Goal: Task Accomplishment & Management: Schedule a visit

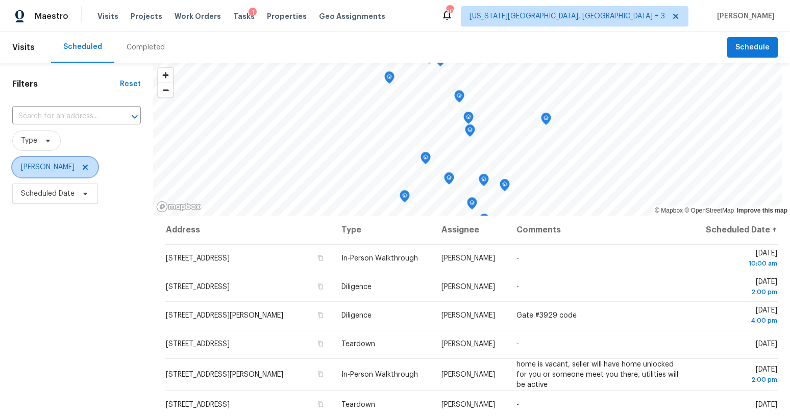
click at [81, 166] on icon at bounding box center [85, 167] width 8 height 8
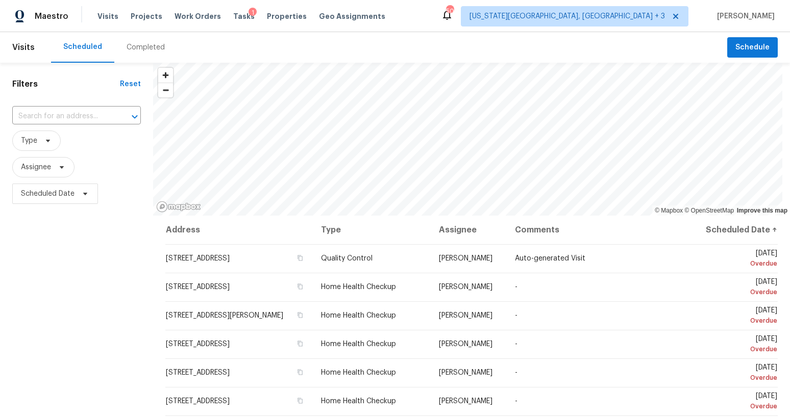
click at [124, 253] on div "Filters Reset ​ Type Assignee Scheduled Date" at bounding box center [76, 307] width 153 height 488
click at [47, 164] on span "Assignee" at bounding box center [36, 167] width 30 height 10
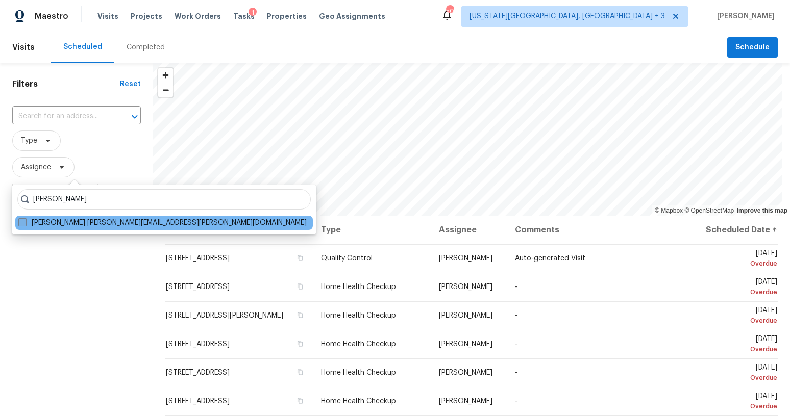
type input "[PERSON_NAME]"
click at [61, 222] on label "[PERSON_NAME] [PERSON_NAME][EMAIL_ADDRESS][PERSON_NAME][DOMAIN_NAME]" at bounding box center [162, 223] width 288 height 10
click at [25, 222] on input "[PERSON_NAME] [PERSON_NAME][EMAIL_ADDRESS][PERSON_NAME][DOMAIN_NAME]" at bounding box center [21, 221] width 7 height 7
checkbox input "true"
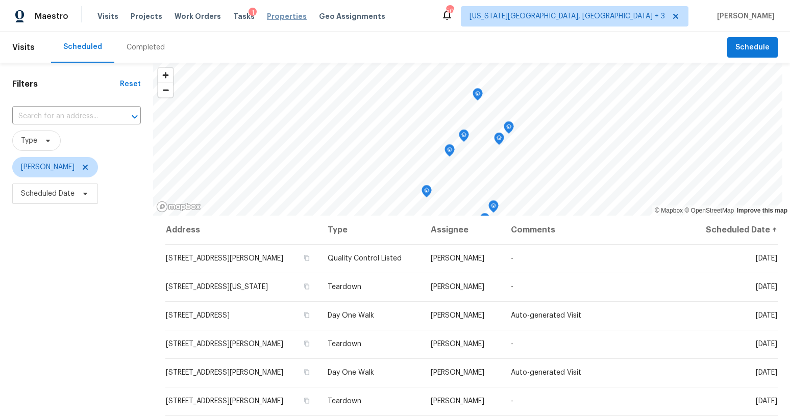
click at [267, 18] on span "Properties" at bounding box center [287, 16] width 40 height 10
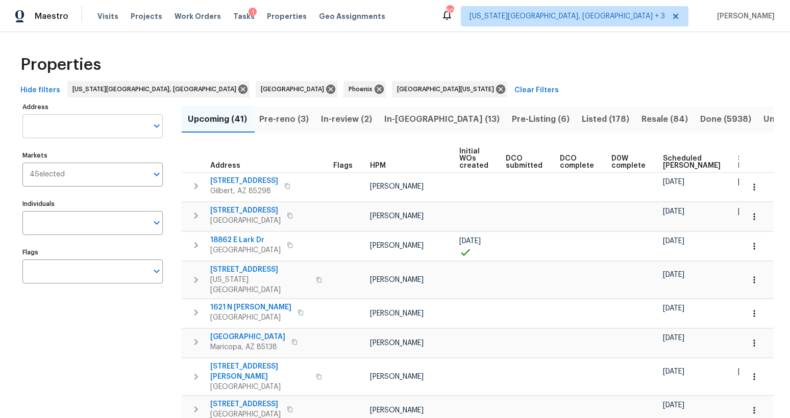
click at [69, 128] on input "Address" at bounding box center [84, 126] width 125 height 24
type input "1005 w"
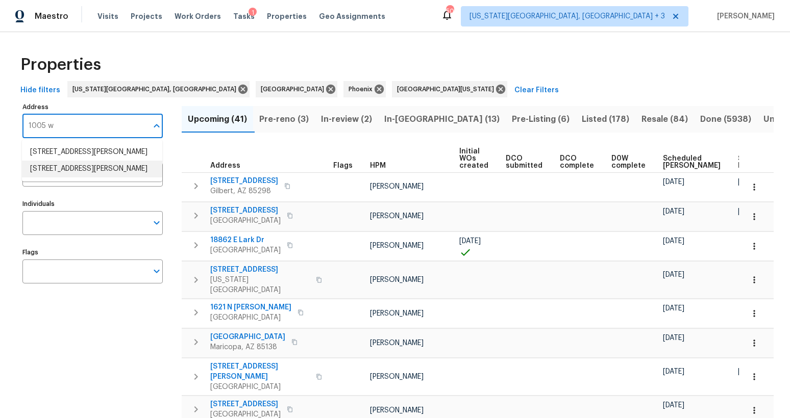
click at [79, 167] on li "[STREET_ADDRESS][PERSON_NAME]" at bounding box center [92, 169] width 140 height 17
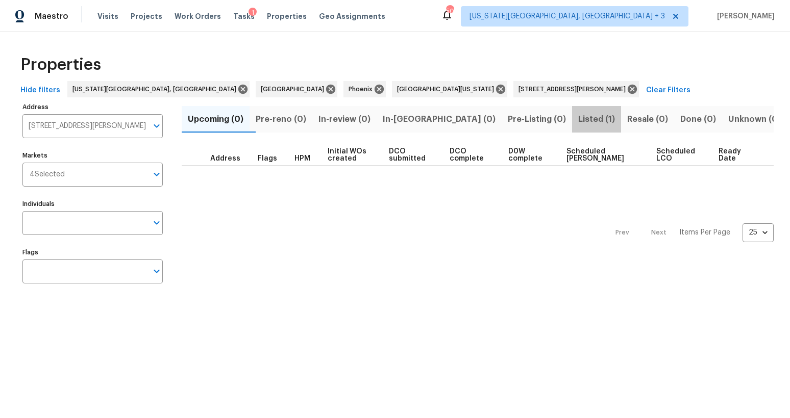
click at [578, 116] on span "Listed (1)" at bounding box center [596, 119] width 37 height 14
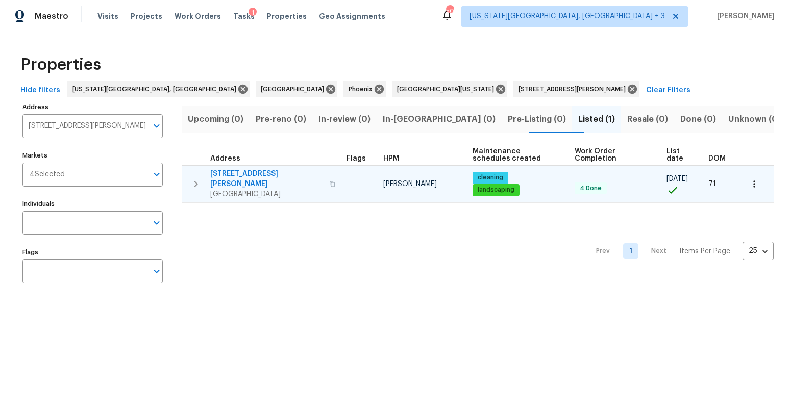
click at [240, 175] on span "[STREET_ADDRESS][PERSON_NAME]" at bounding box center [266, 179] width 113 height 20
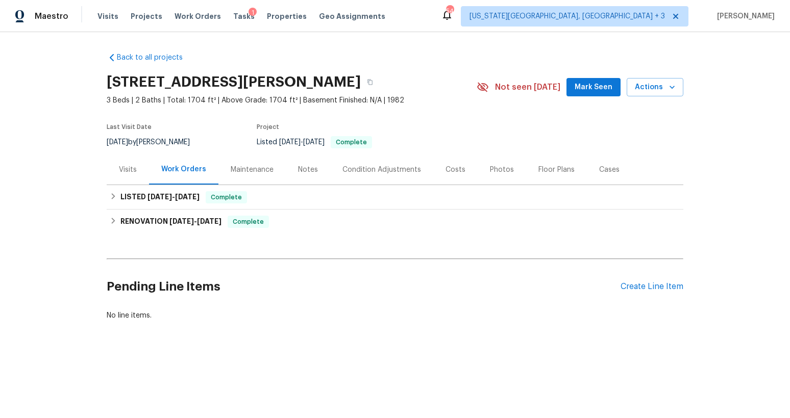
click at [307, 167] on div "Notes" at bounding box center [308, 170] width 20 height 10
click at [107, 190] on div "LISTED [DATE] - [DATE] Complete" at bounding box center [395, 197] width 576 height 24
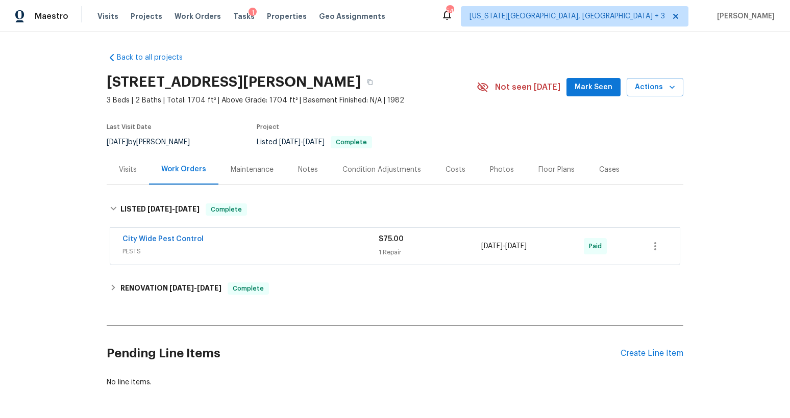
click at [298, 165] on div "Notes" at bounding box center [308, 170] width 20 height 10
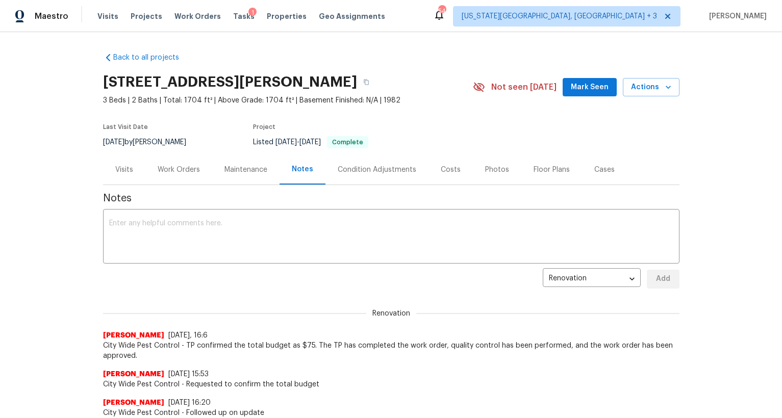
click at [124, 172] on div "Visits" at bounding box center [124, 170] width 18 height 10
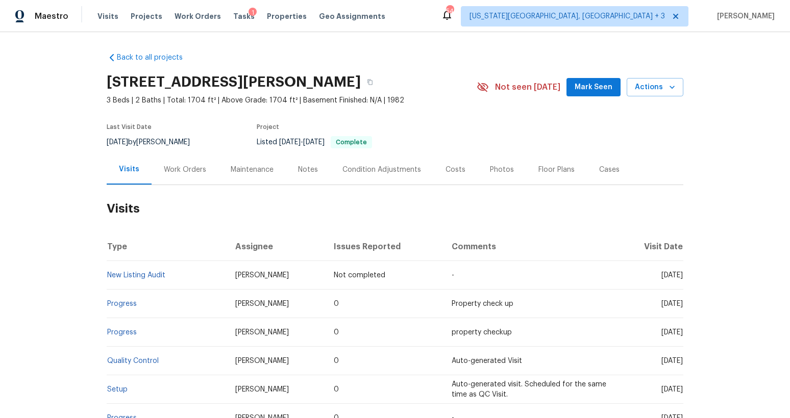
click at [122, 299] on td "Progress" at bounding box center [167, 304] width 120 height 29
click at [118, 305] on link "Progress" at bounding box center [122, 303] width 30 height 7
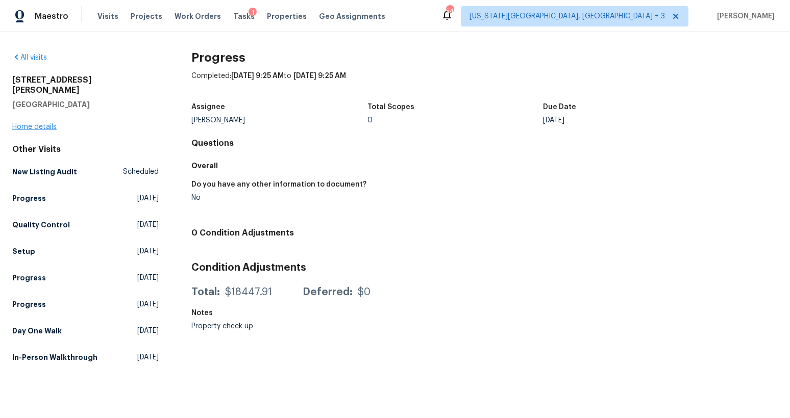
click at [50, 123] on link "Home details" at bounding box center [34, 126] width 44 height 7
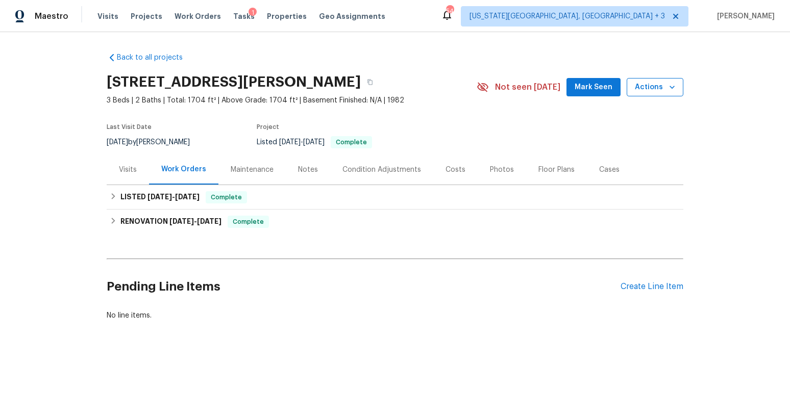
click at [646, 94] on button "Actions" at bounding box center [654, 87] width 57 height 19
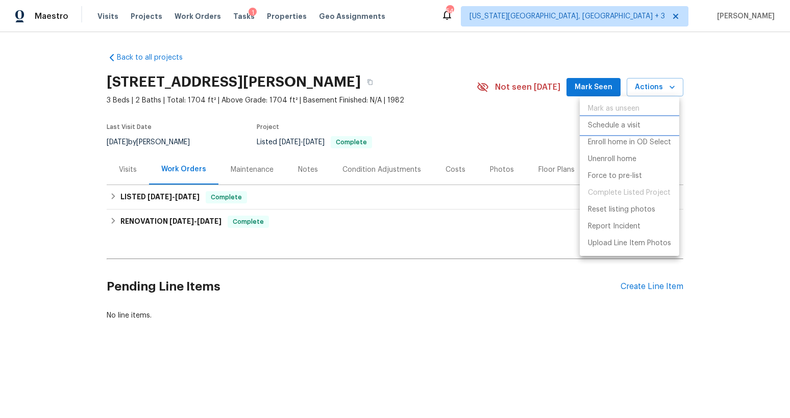
click at [639, 126] on p "Schedule a visit" at bounding box center [614, 125] width 53 height 11
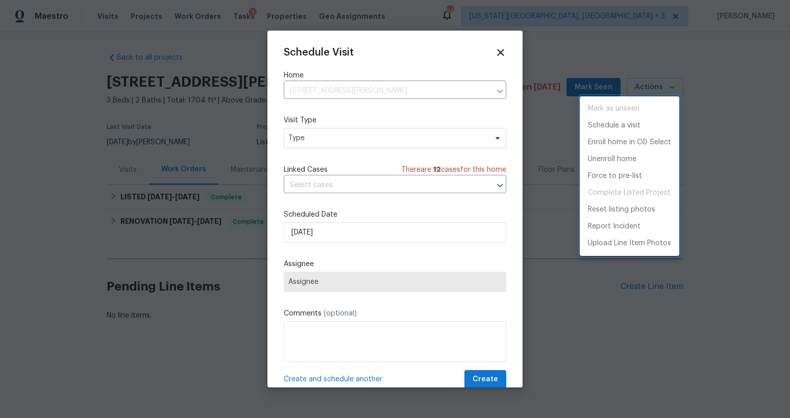
click at [312, 136] on div at bounding box center [395, 209] width 790 height 418
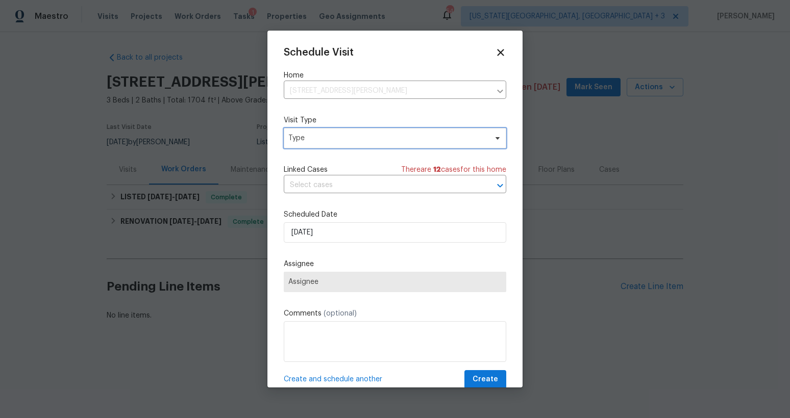
click at [319, 141] on span "Type" at bounding box center [387, 138] width 198 height 10
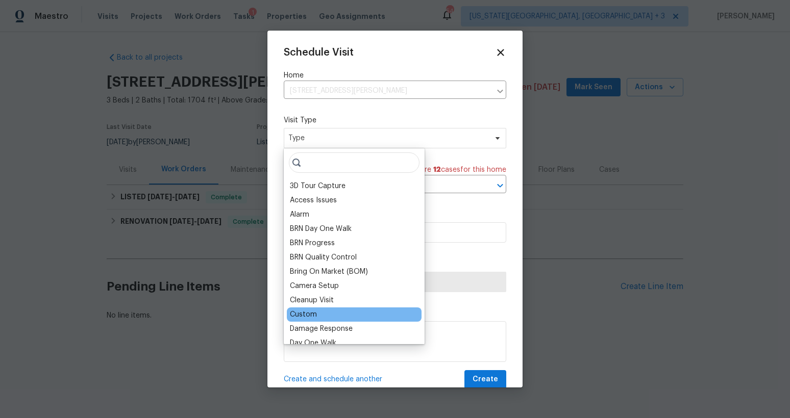
click at [308, 311] on div "Custom" at bounding box center [303, 315] width 27 height 10
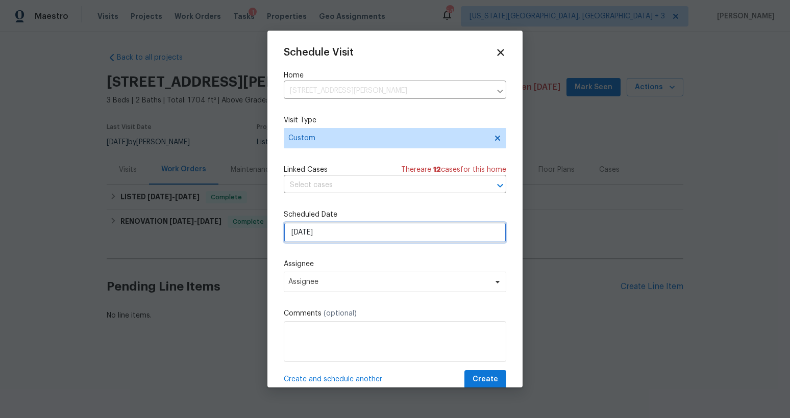
click at [333, 231] on input "9/23/2025" at bounding box center [395, 232] width 222 height 20
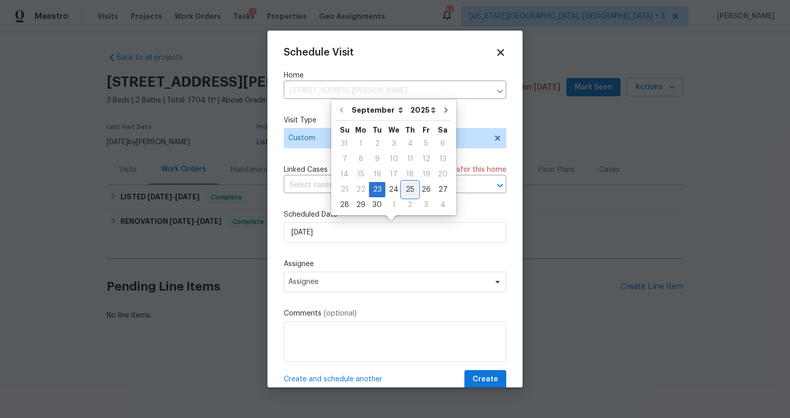
click at [405, 191] on div "25" at bounding box center [410, 190] width 16 height 14
type input "9/25/2025"
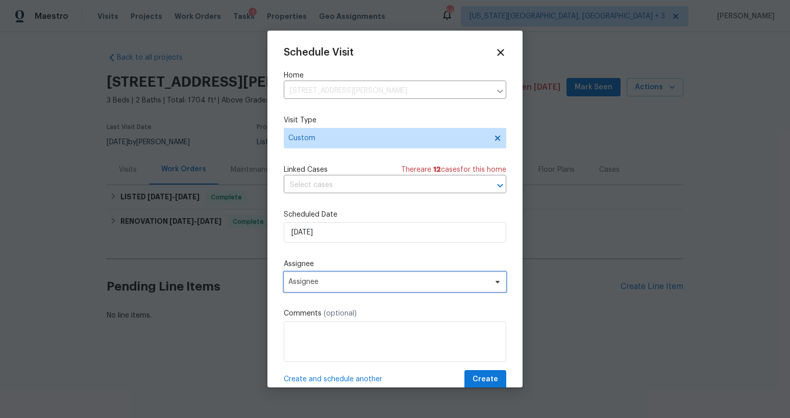
click at [320, 278] on span "Assignee" at bounding box center [395, 282] width 222 height 20
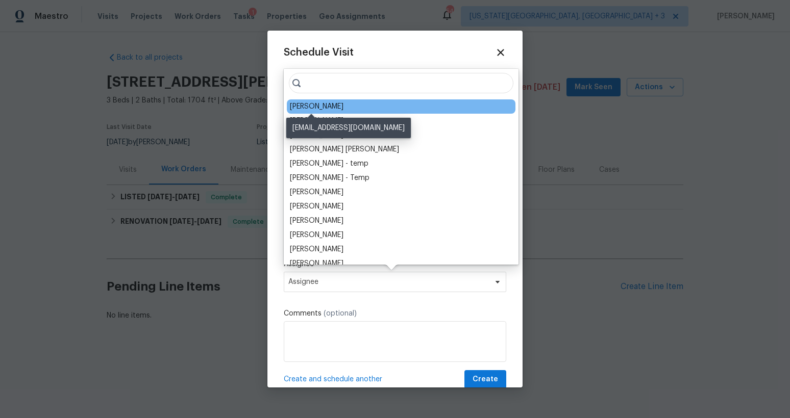
click at [310, 104] on div "[PERSON_NAME]" at bounding box center [317, 107] width 54 height 10
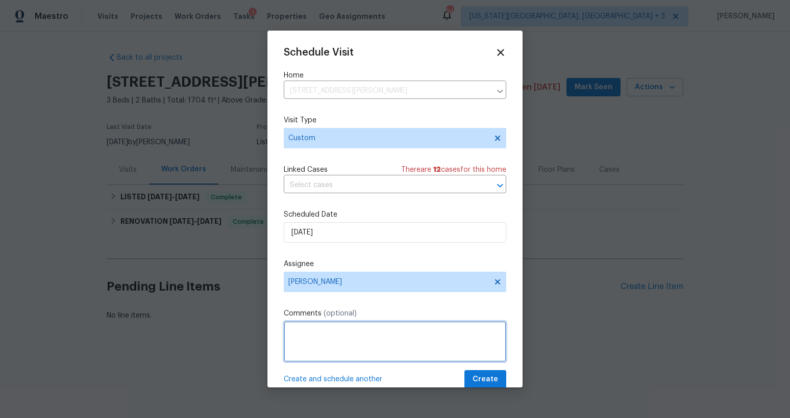
click at [310, 333] on textarea at bounding box center [395, 341] width 222 height 41
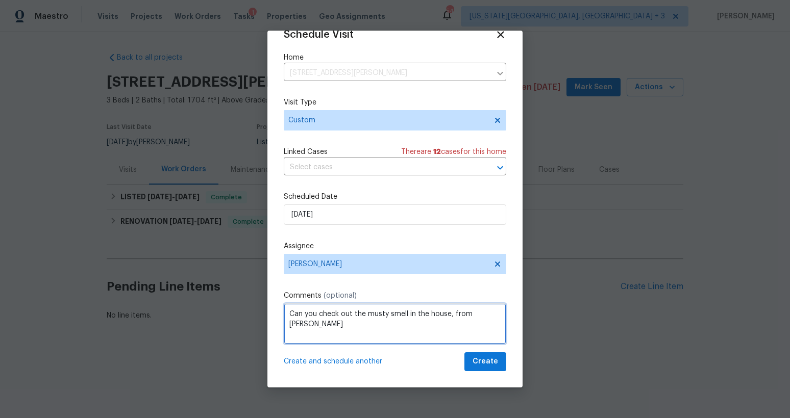
scroll to position [18, 0]
type textarea "Can you check out the musty smell in the house, from Britt"
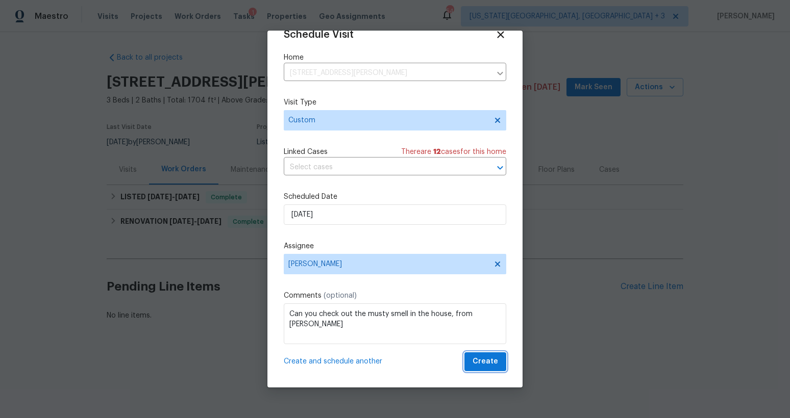
click at [478, 358] on span "Create" at bounding box center [485, 362] width 26 height 13
